Goal: Transaction & Acquisition: Purchase product/service

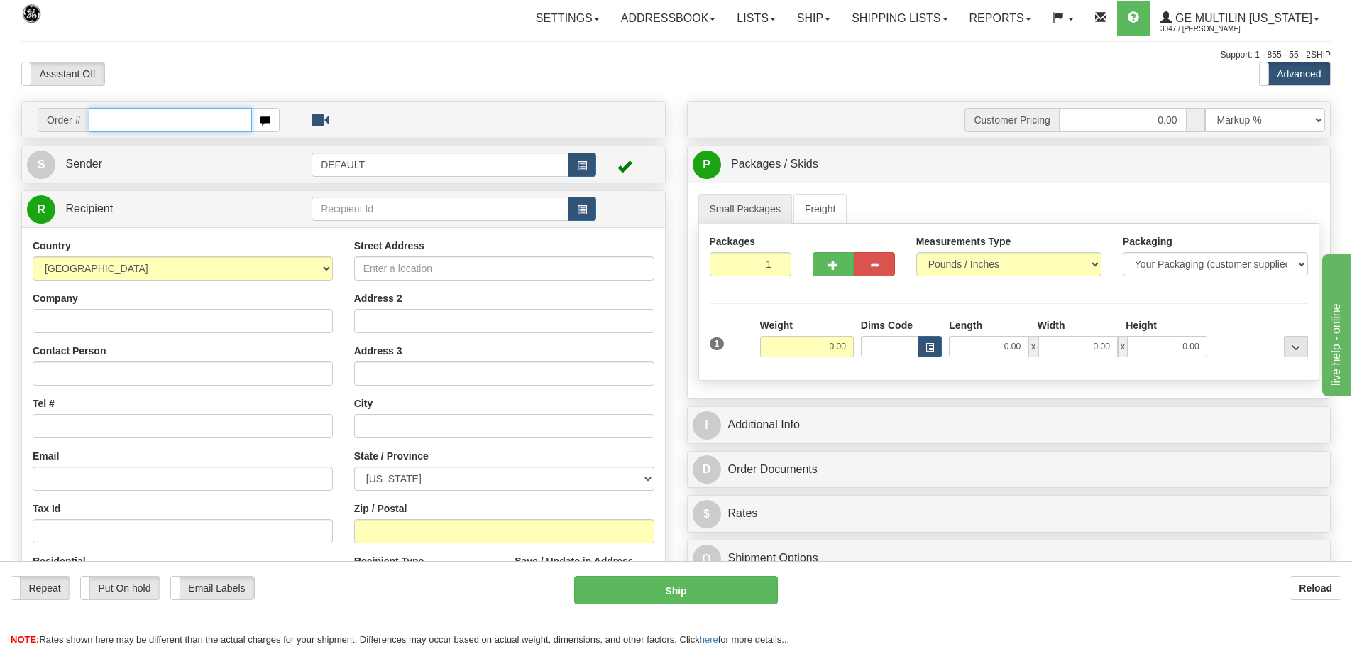
click at [182, 126] on input "text" at bounding box center [170, 120] width 163 height 24
type input "86679116"
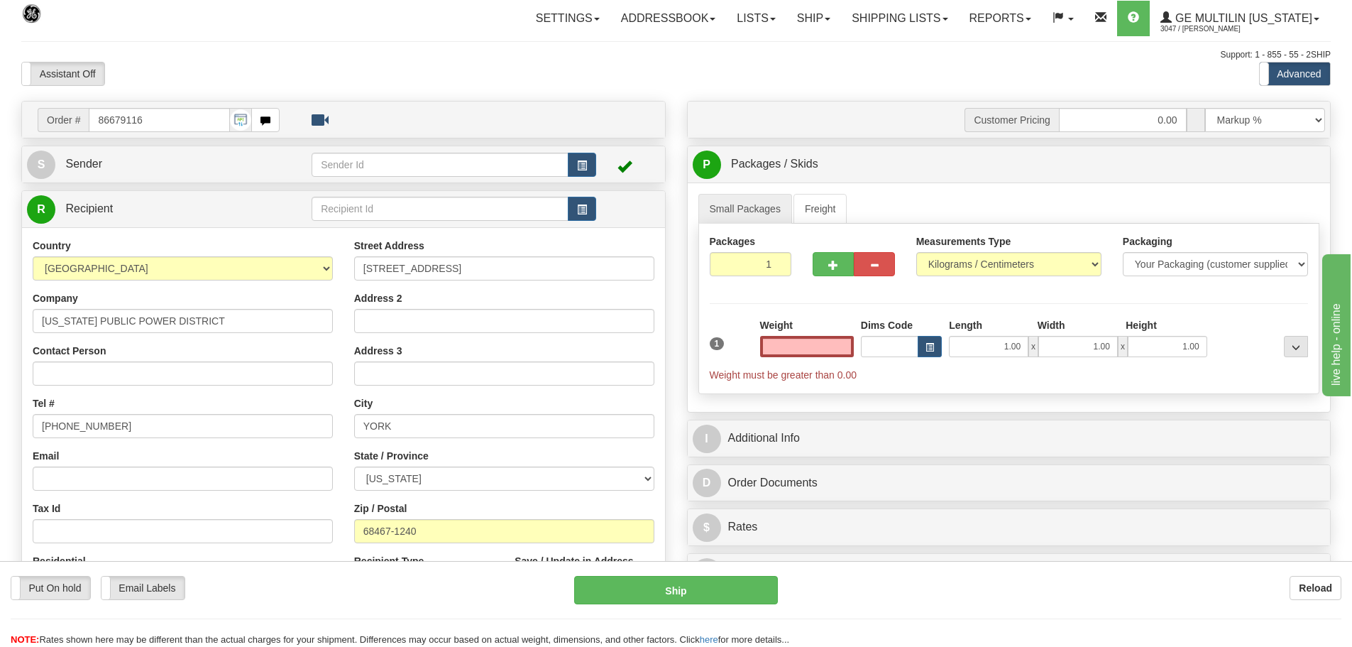
type input "0.00"
click at [777, 202] on link "Small Packages" at bounding box center [746, 209] width 94 height 30
click at [969, 268] on select "Pounds / Inches Kilograms / Centimeters" at bounding box center [1009, 264] width 185 height 24
select select "0"
click at [917, 252] on select "Pounds / Inches Kilograms / Centimeters" at bounding box center [1009, 264] width 185 height 24
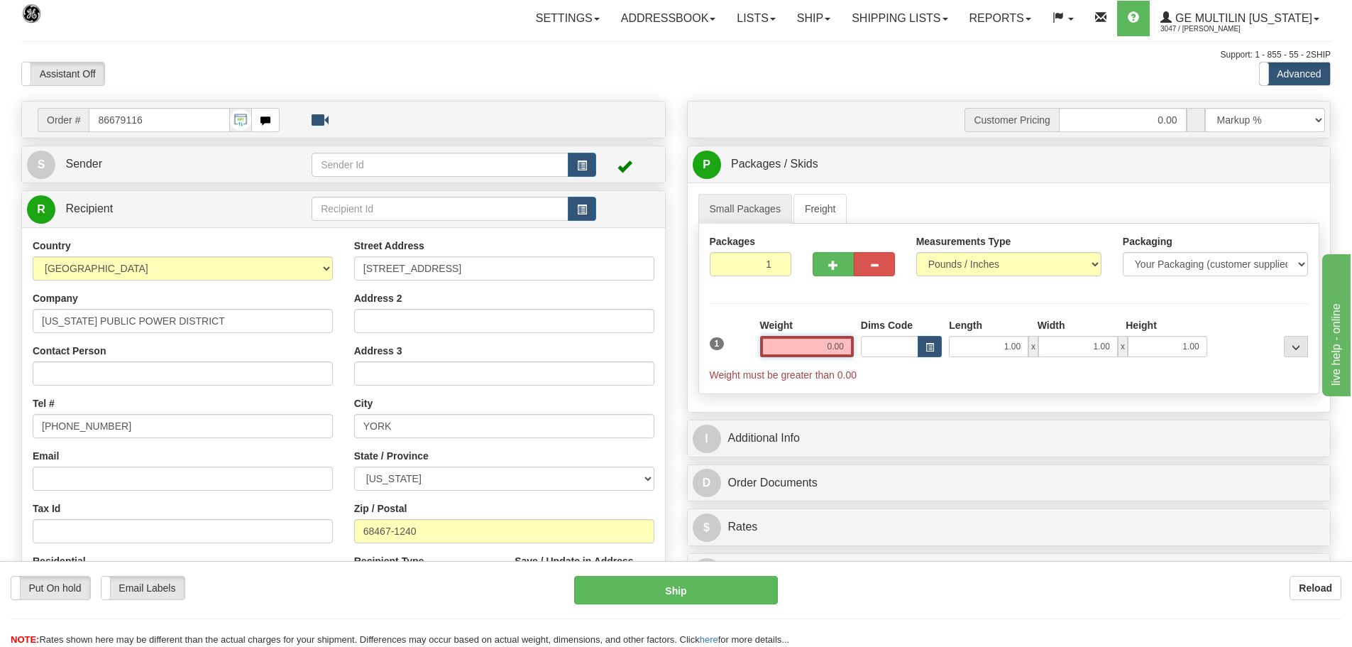
drag, startPoint x: 817, startPoint y: 339, endPoint x: 1056, endPoint y: 354, distance: 239.0
click at [1056, 354] on div "1 Weight 0.00 Dims Code 1.00" at bounding box center [1009, 350] width 606 height 64
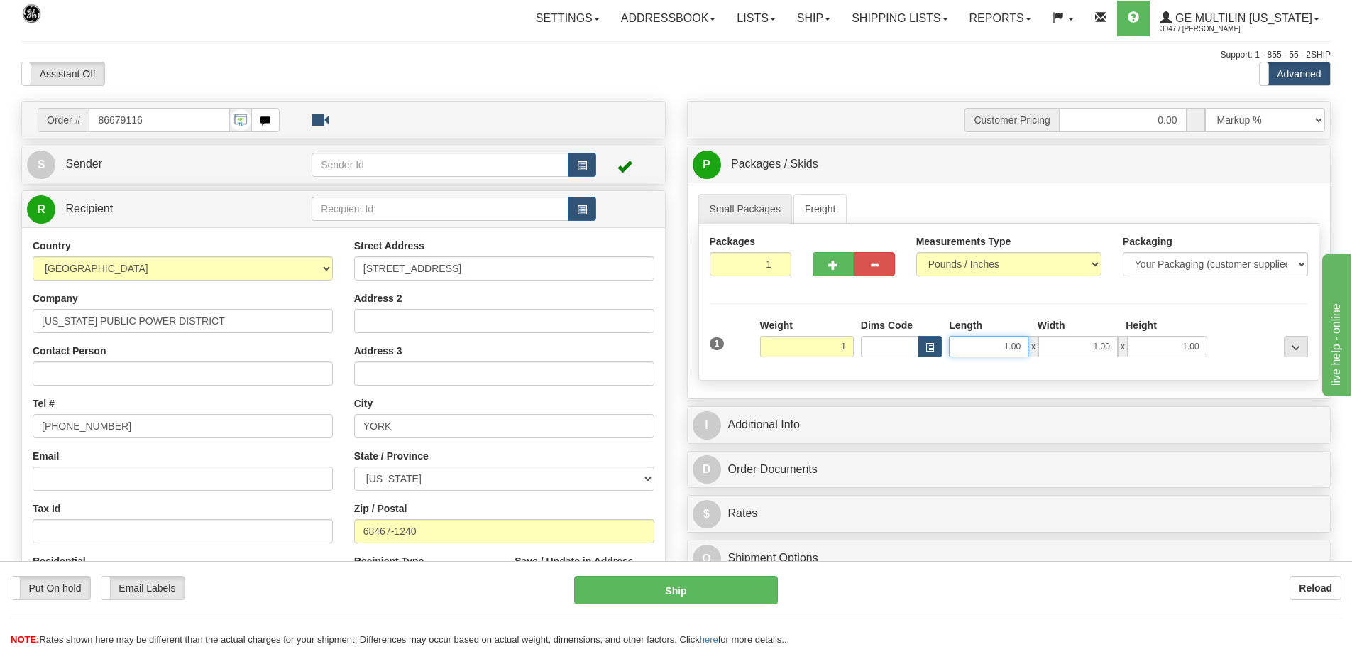
type input "1.00"
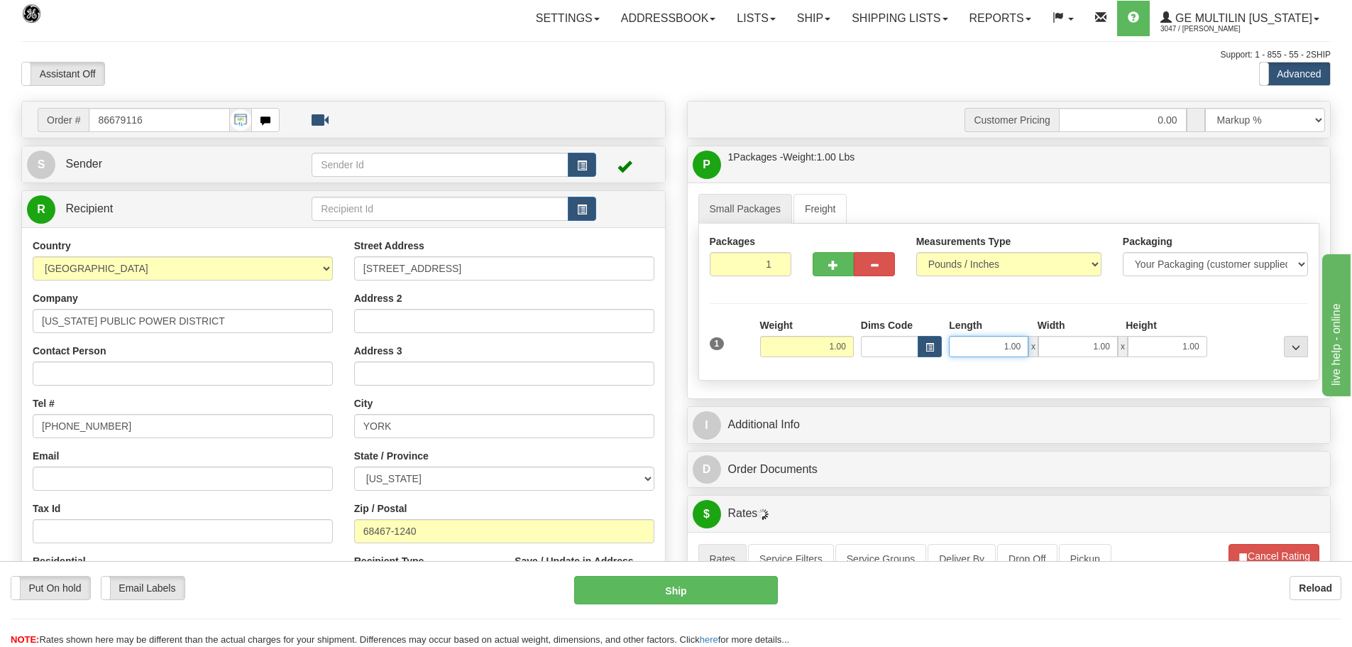
drag, startPoint x: 1006, startPoint y: 344, endPoint x: 1105, endPoint y: 354, distance: 99.8
click at [1105, 354] on div "1.00 x 1.00 x 1.00" at bounding box center [1078, 346] width 258 height 21
type input "12.00"
drag, startPoint x: 1083, startPoint y: 337, endPoint x: 1169, endPoint y: 354, distance: 86.7
click at [1163, 354] on div "12.00 x 1 x 1.00" at bounding box center [1078, 346] width 258 height 21
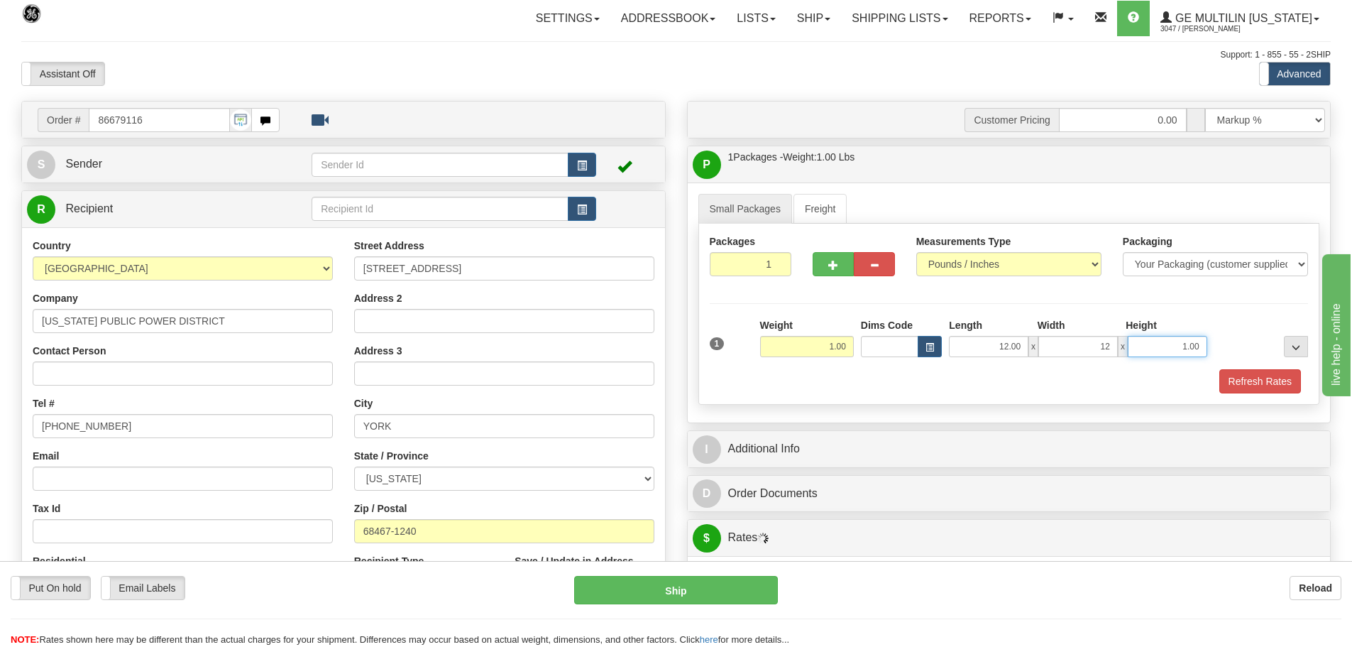
type input "12.00"
drag, startPoint x: 1183, startPoint y: 344, endPoint x: 1243, endPoint y: 350, distance: 60.6
click at [1243, 350] on div "1 Weight 1.00 Dims Code x x" at bounding box center [1009, 343] width 606 height 50
type input "1.00"
click at [1254, 378] on button "Refresh Rates" at bounding box center [1261, 381] width 82 height 24
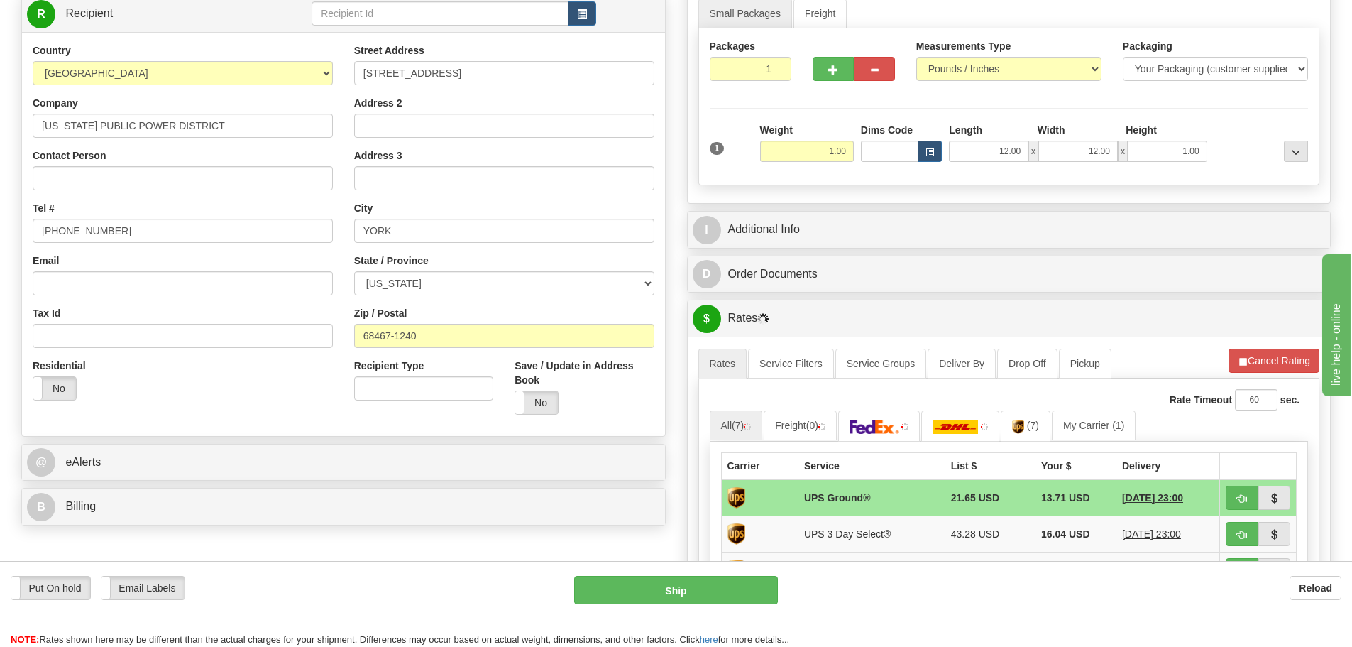
scroll to position [284, 0]
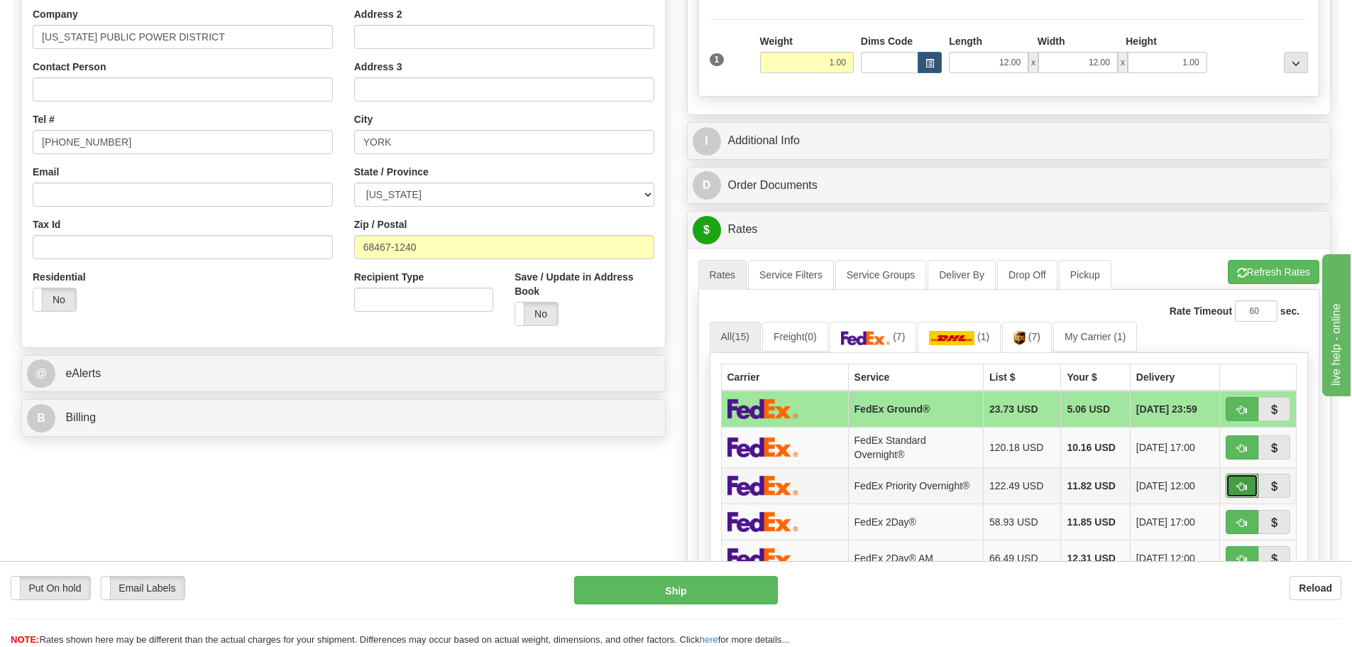
click at [1238, 488] on span "button" at bounding box center [1242, 486] width 10 height 9
type input "01"
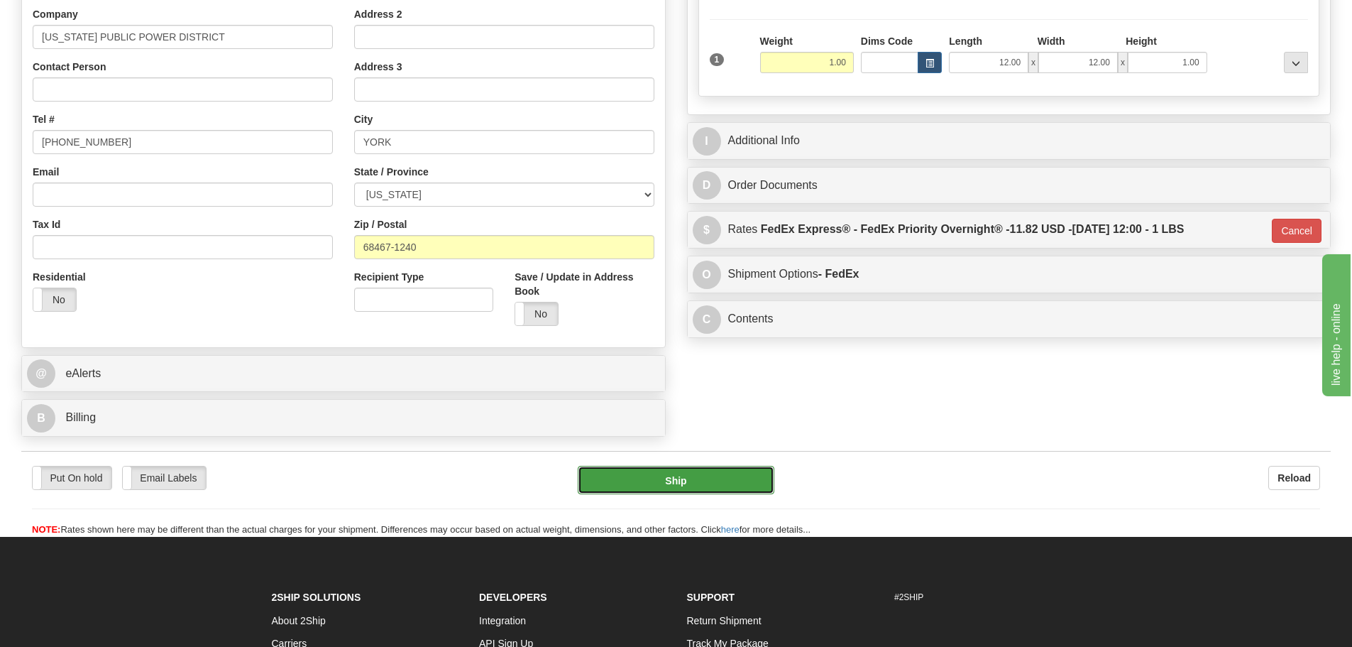
click at [728, 487] on button "Ship" at bounding box center [676, 480] width 197 height 28
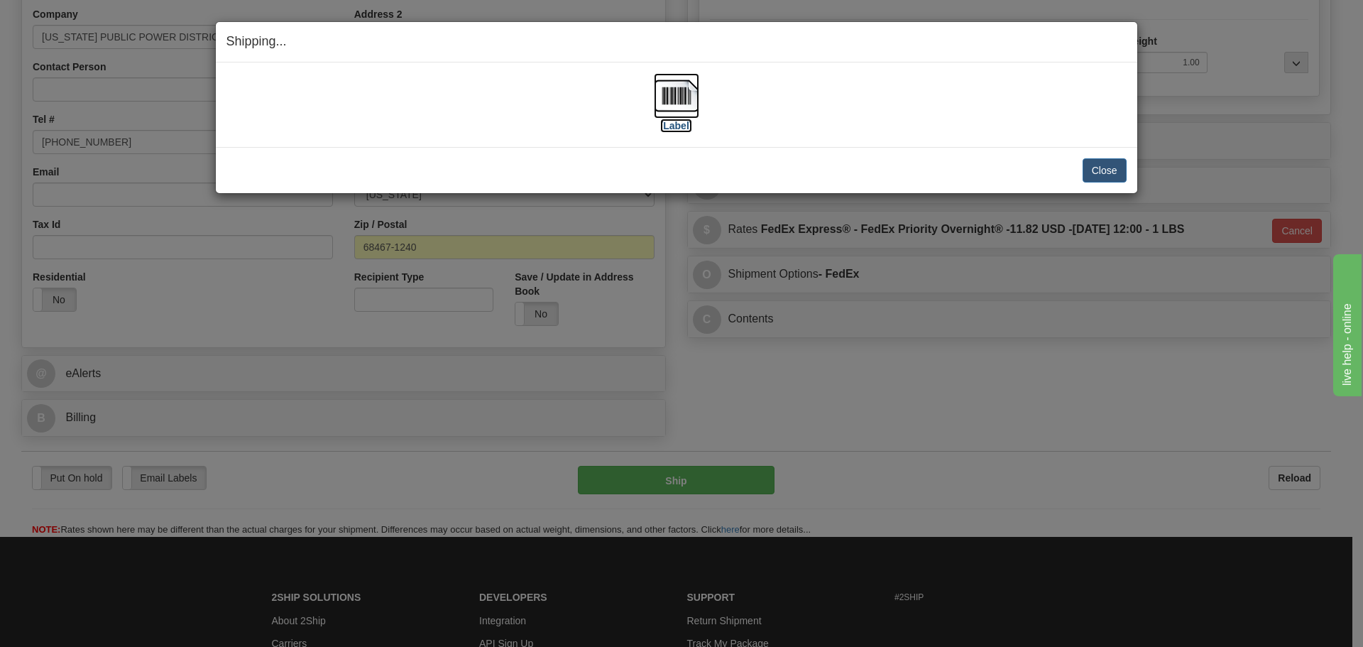
click at [688, 114] on img at bounding box center [676, 95] width 45 height 45
